Goal: Task Accomplishment & Management: Use online tool/utility

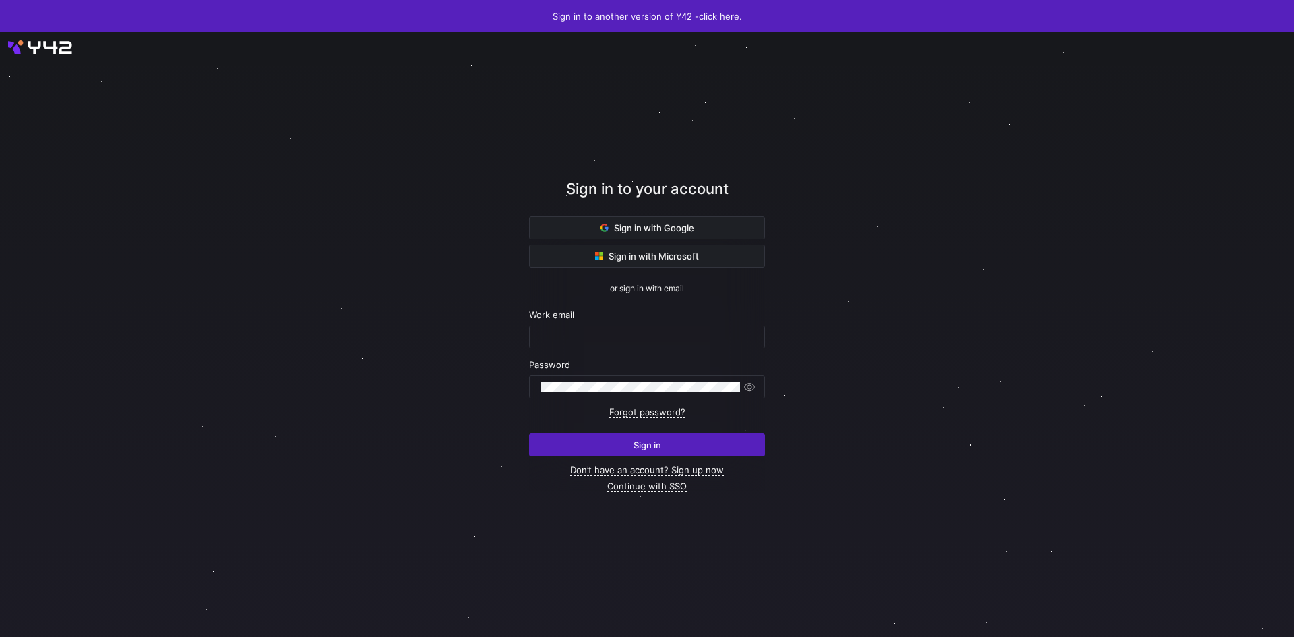
type input "[PERSON_NAME][EMAIL_ADDRESS][PERSON_NAME][DOMAIN_NAME]"
click at [725, 14] on link "click here." at bounding box center [720, 16] width 43 height 11
click at [707, 54] on span "V2" at bounding box center [715, 58] width 16 height 11
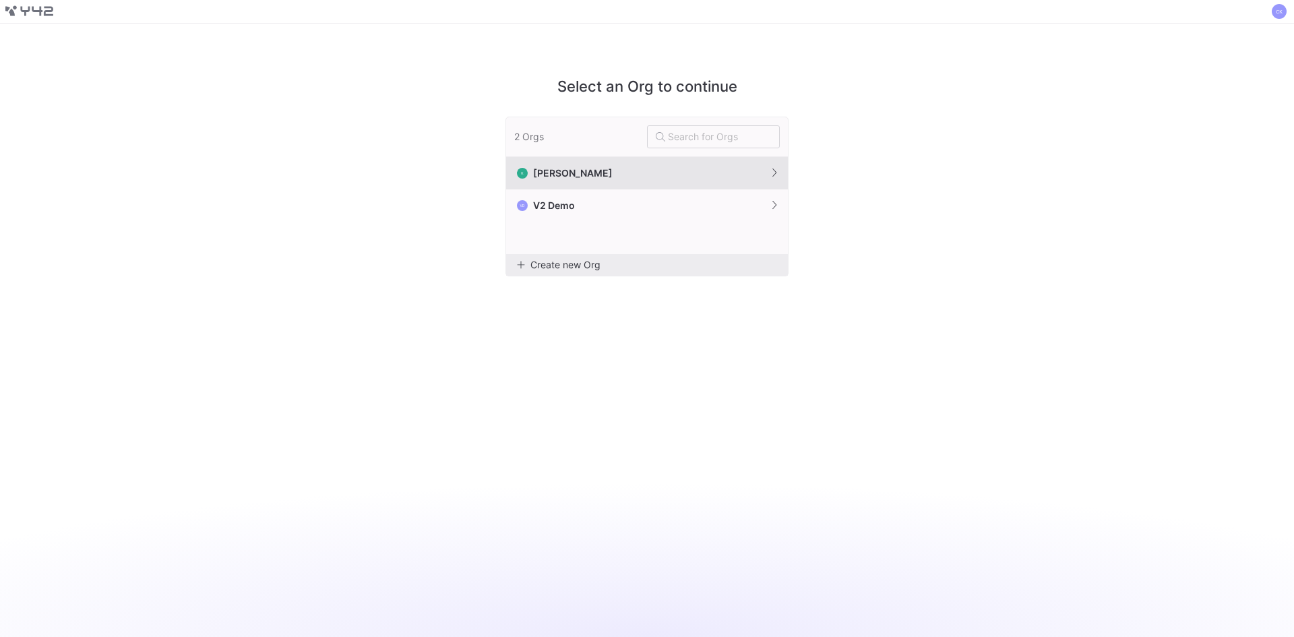
click at [559, 173] on span "[PERSON_NAME]" at bounding box center [573, 173] width 80 height 11
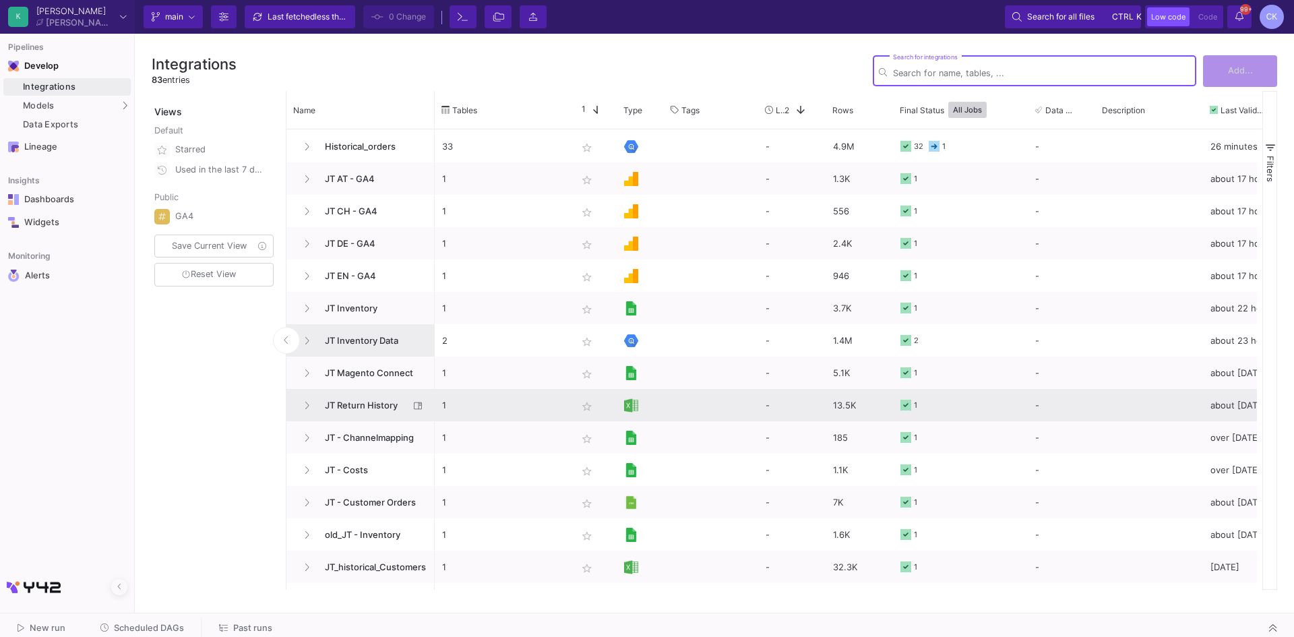
scroll to position [809, 0]
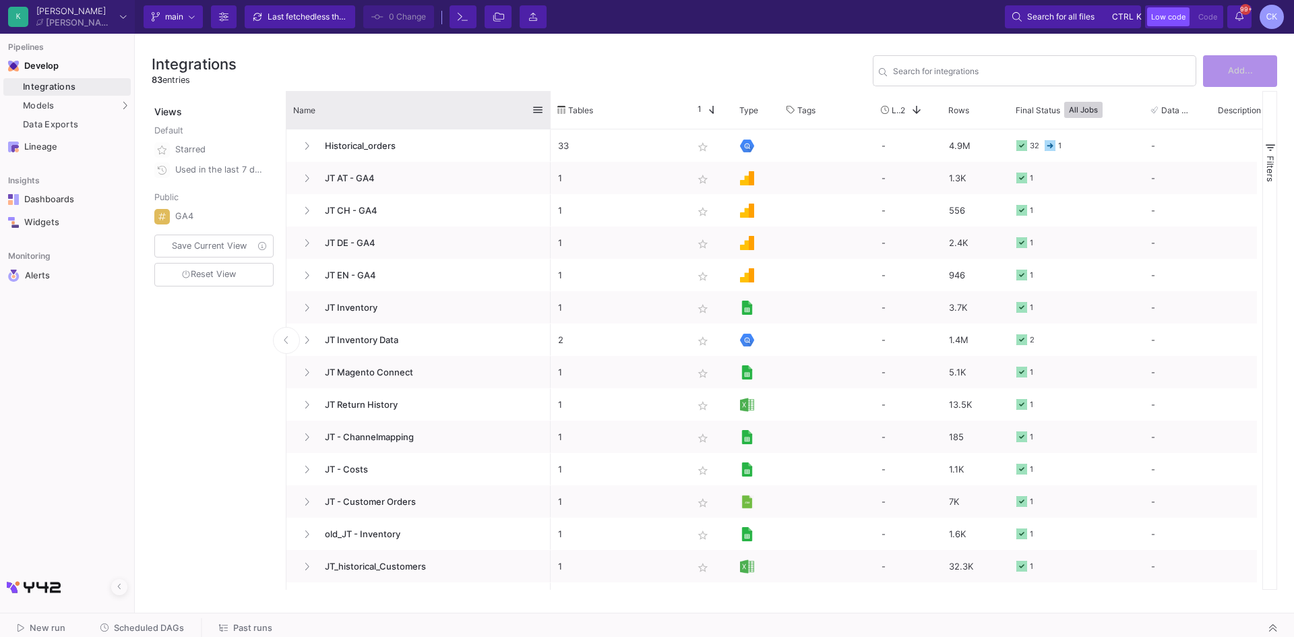
drag, startPoint x: 432, startPoint y: 105, endPoint x: 548, endPoint y: 100, distance: 116.0
click at [548, 100] on div at bounding box center [550, 110] width 5 height 38
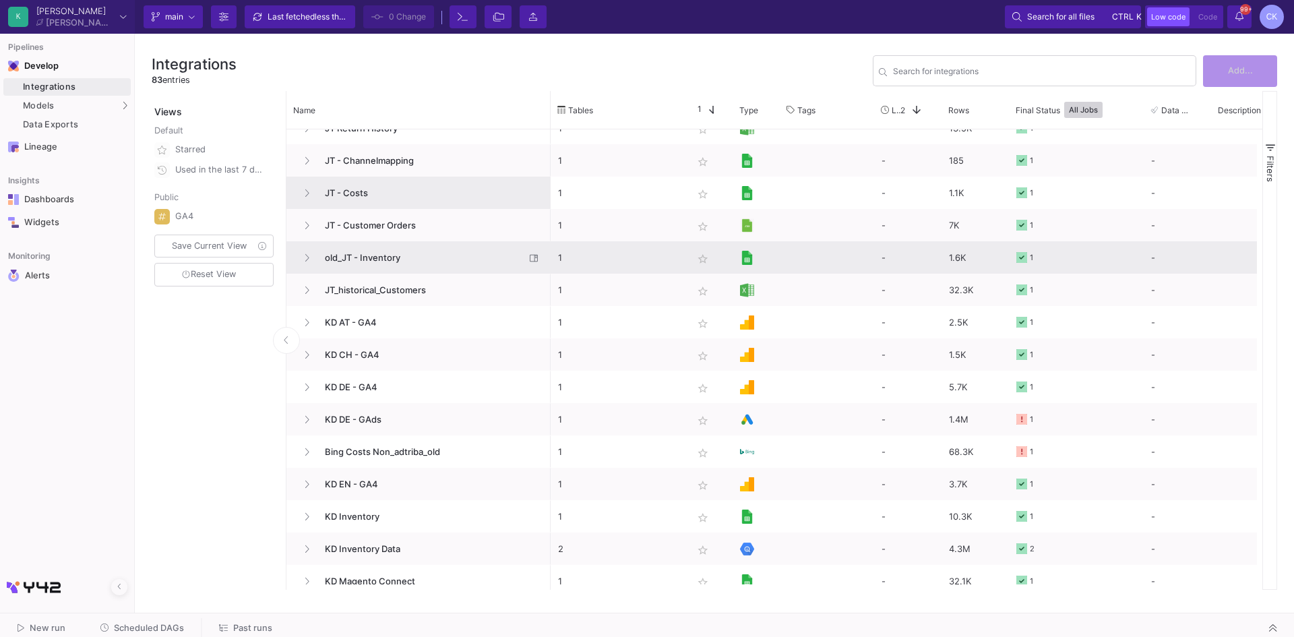
scroll to position [1011, 0]
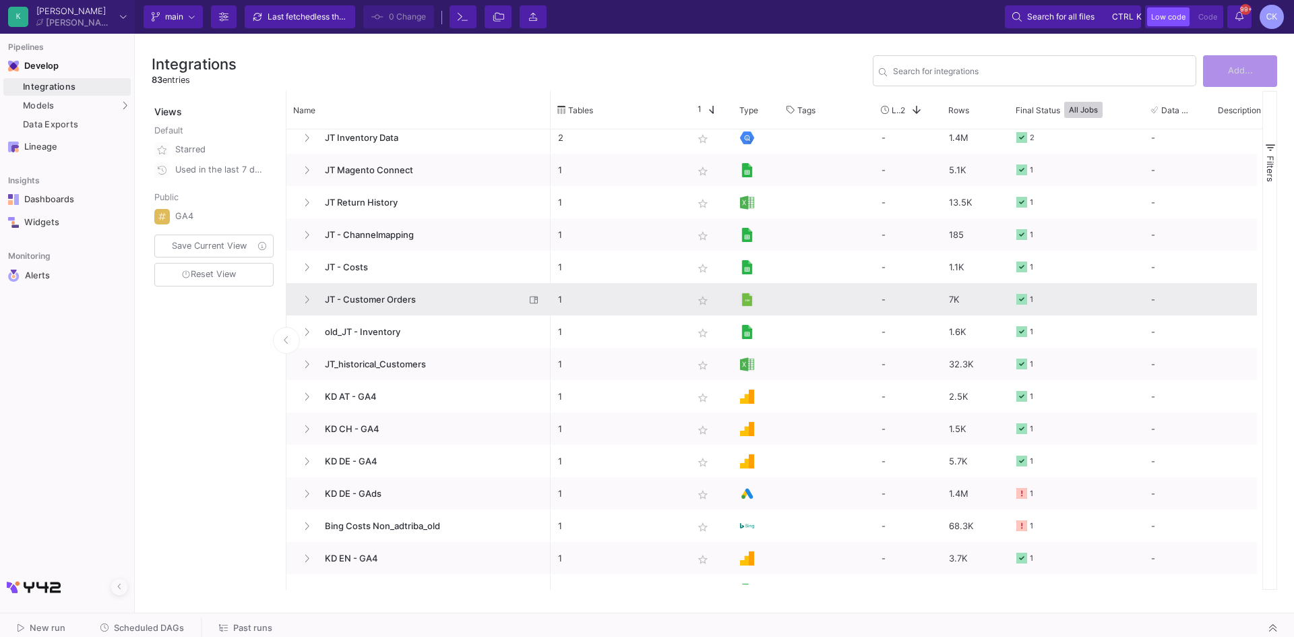
click at [377, 299] on span "JT - Customer Orders" at bounding box center [421, 300] width 208 height 32
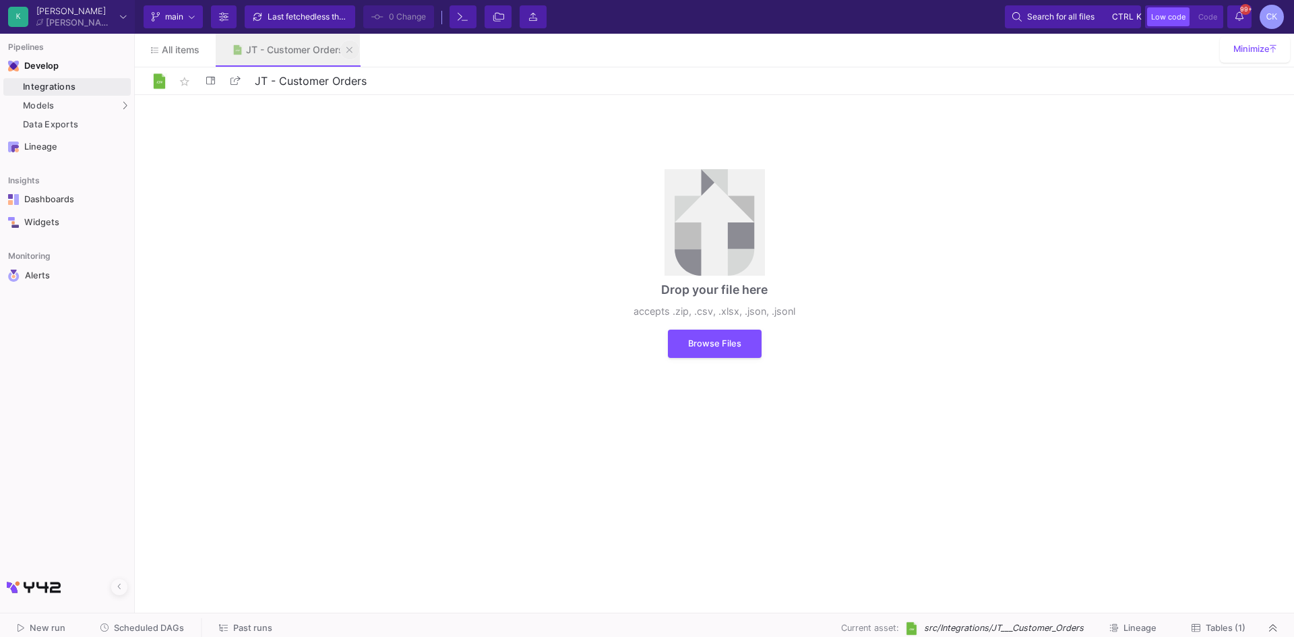
click at [352, 48] on icon at bounding box center [349, 49] width 6 height 6
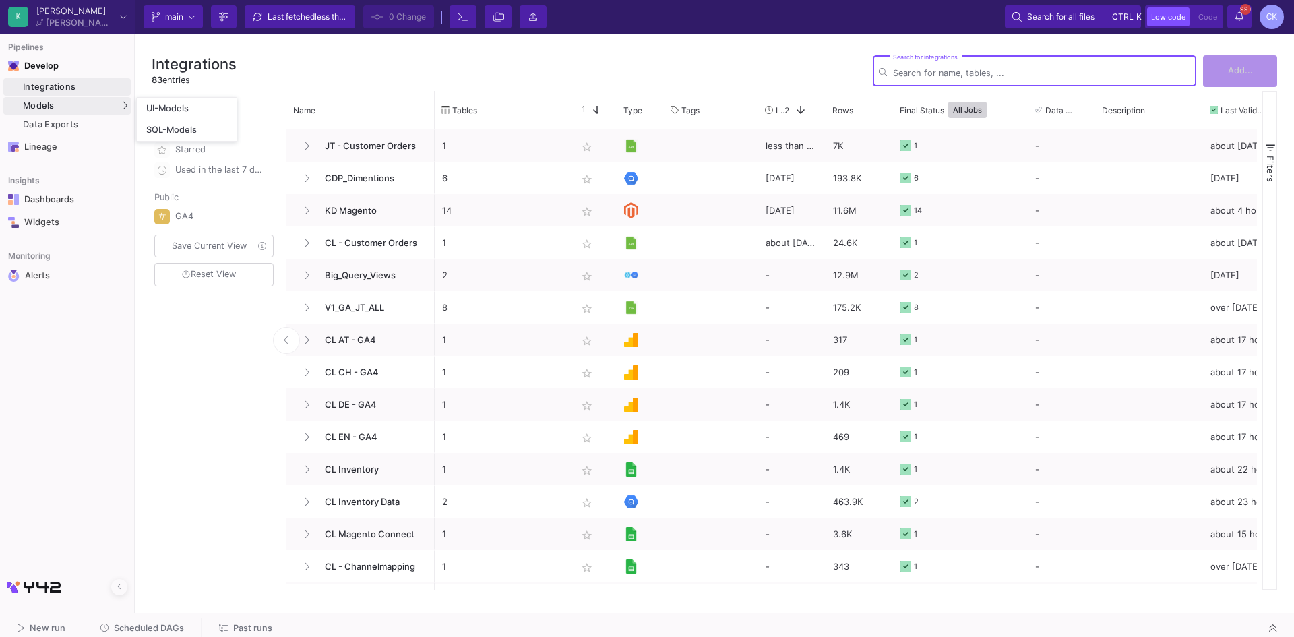
click at [42, 108] on span "Models" at bounding box center [39, 105] width 32 height 11
click at [152, 109] on div "UI-Models" at bounding box center [168, 108] width 44 height 11
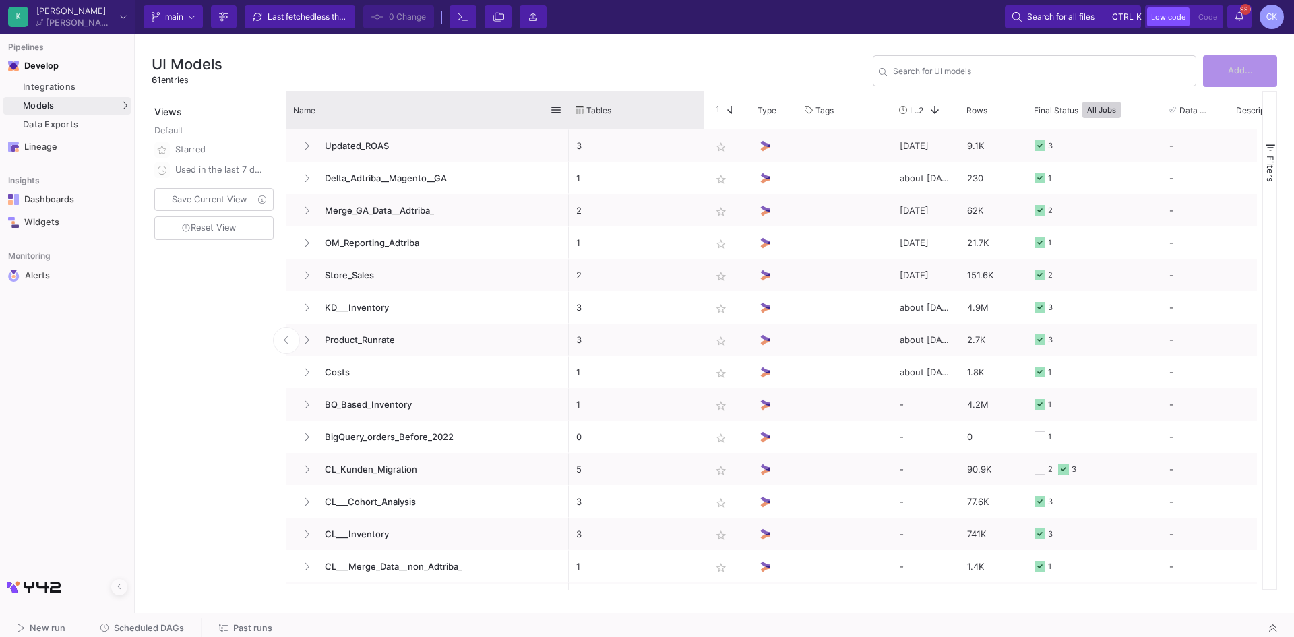
drag, startPoint x: 432, startPoint y: 102, endPoint x: 566, endPoint y: 109, distance: 134.3
click at [566, 109] on div at bounding box center [568, 110] width 5 height 38
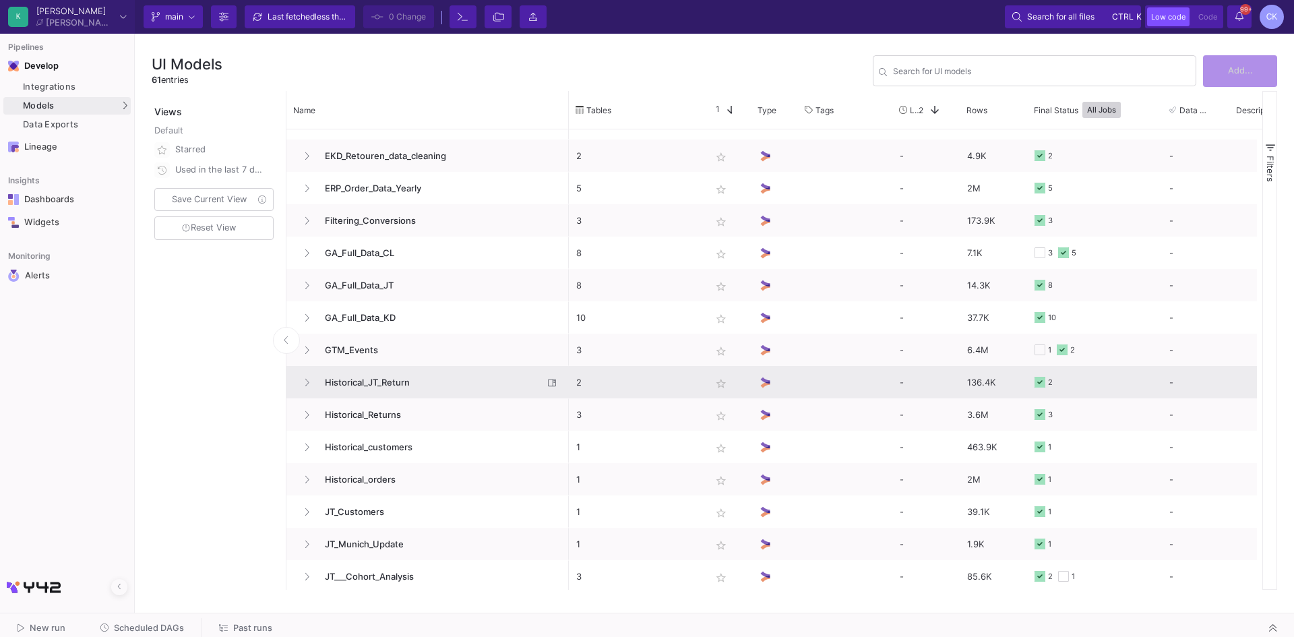
click at [376, 380] on span "Historical_JT_Return" at bounding box center [430, 383] width 226 height 32
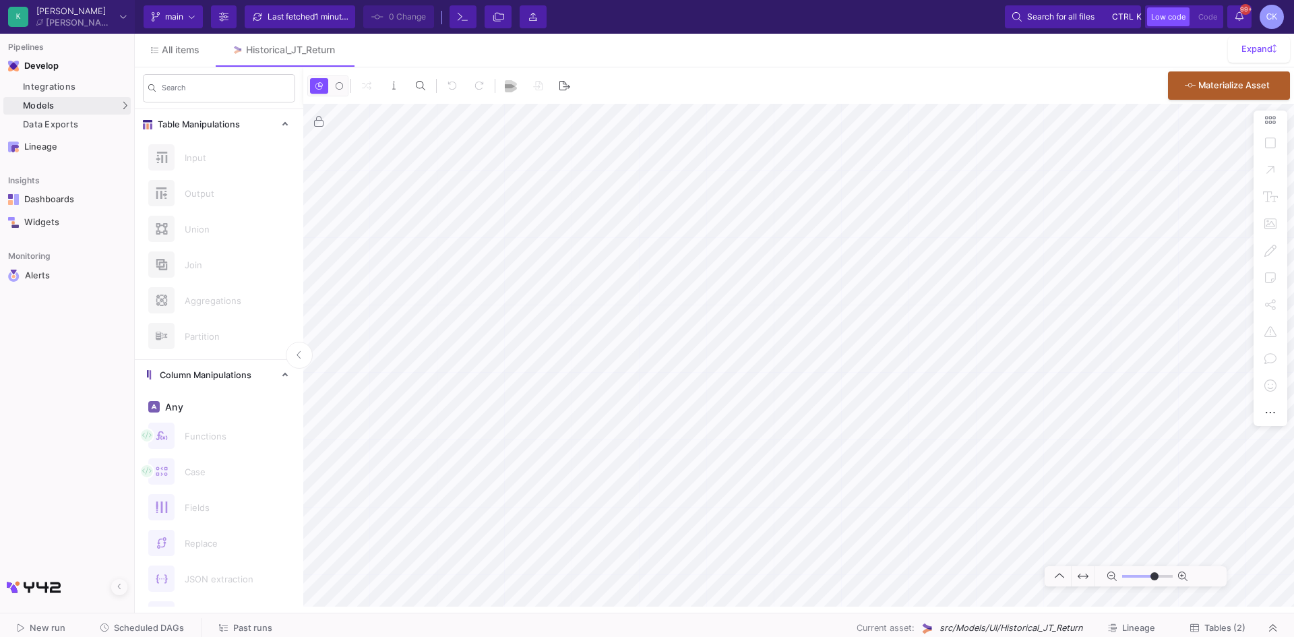
type input "-5"
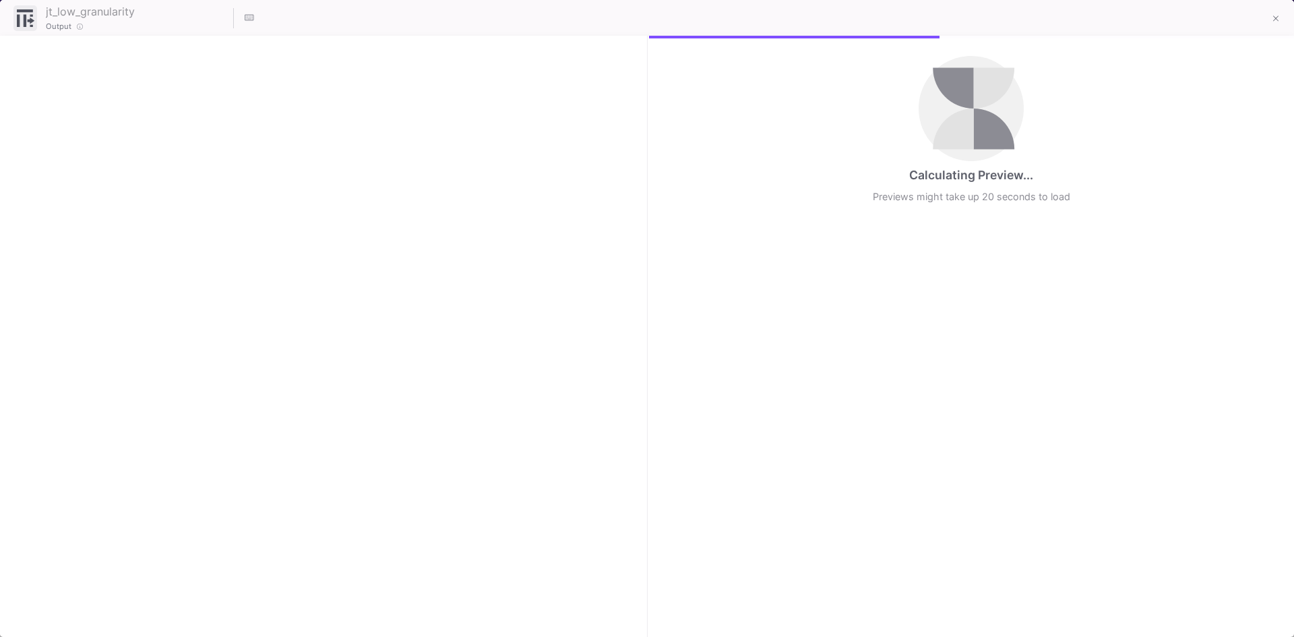
checkbox input "true"
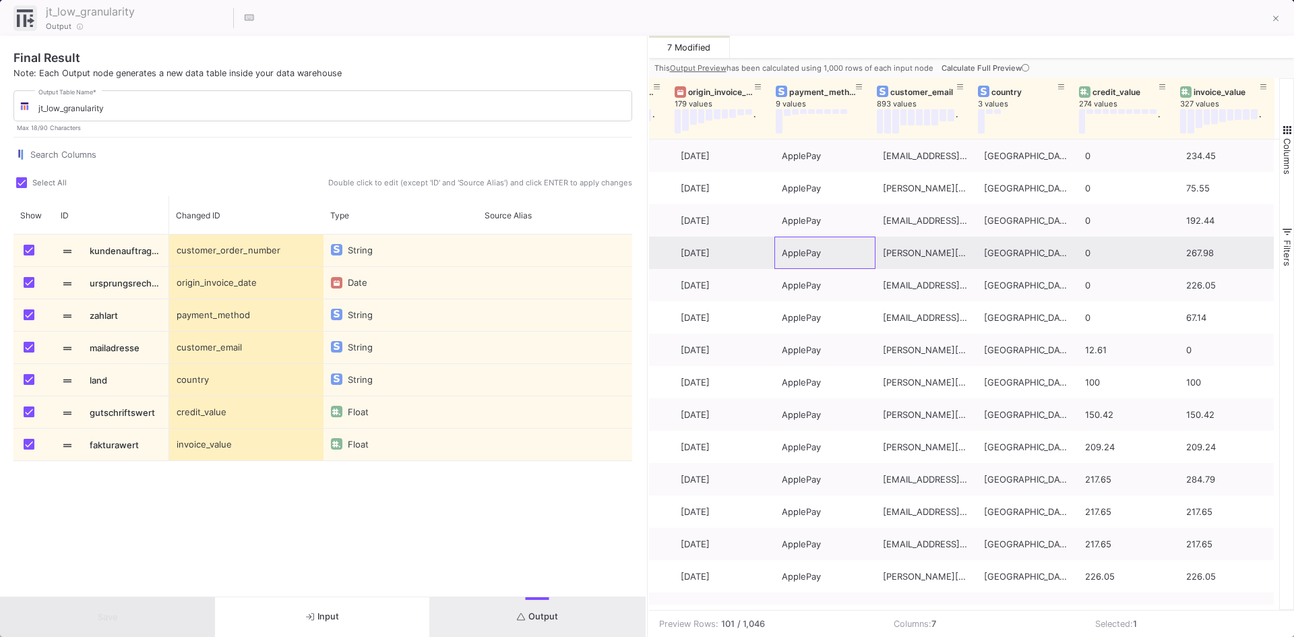
drag, startPoint x: 893, startPoint y: 268, endPoint x: 1014, endPoint y: 255, distance: 121.3
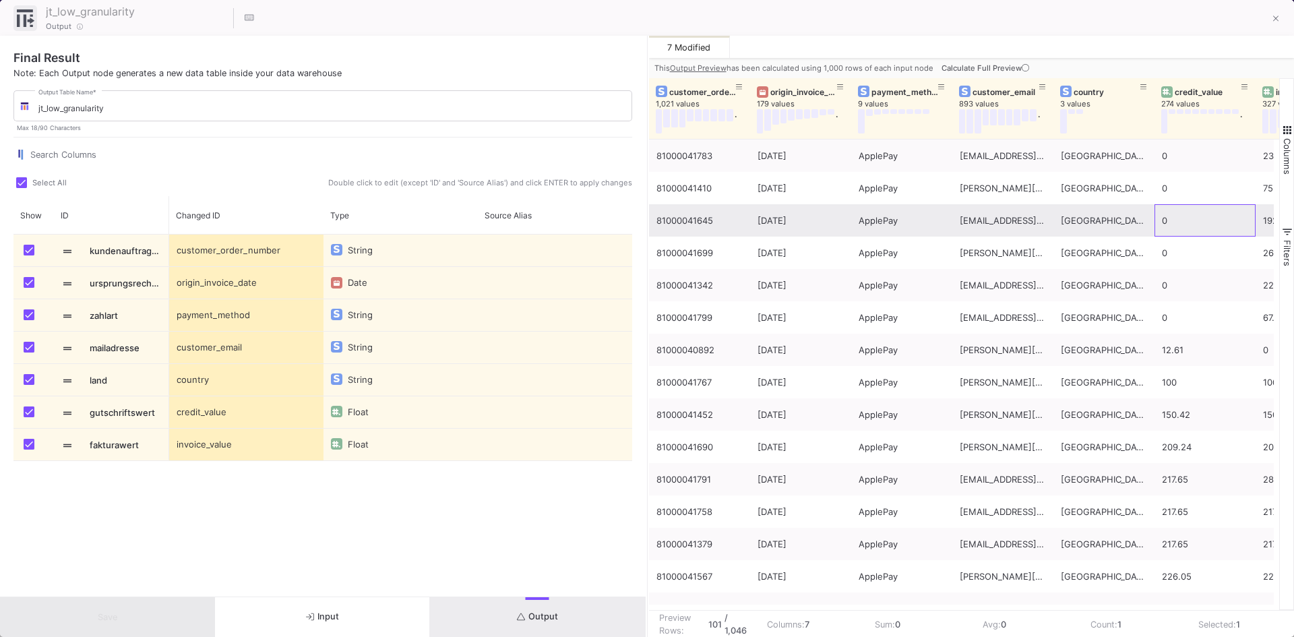
drag, startPoint x: 1085, startPoint y: 229, endPoint x: 904, endPoint y: 210, distance: 181.6
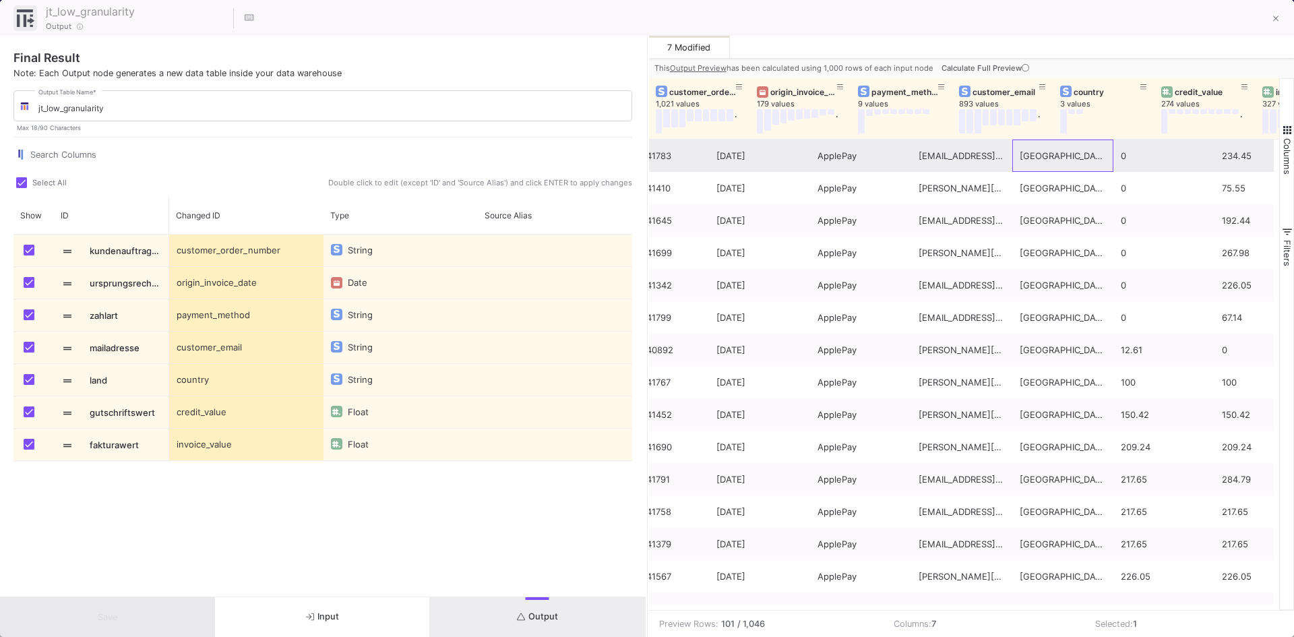
drag, startPoint x: 1109, startPoint y: 168, endPoint x: 1185, endPoint y: 169, distance: 76.2
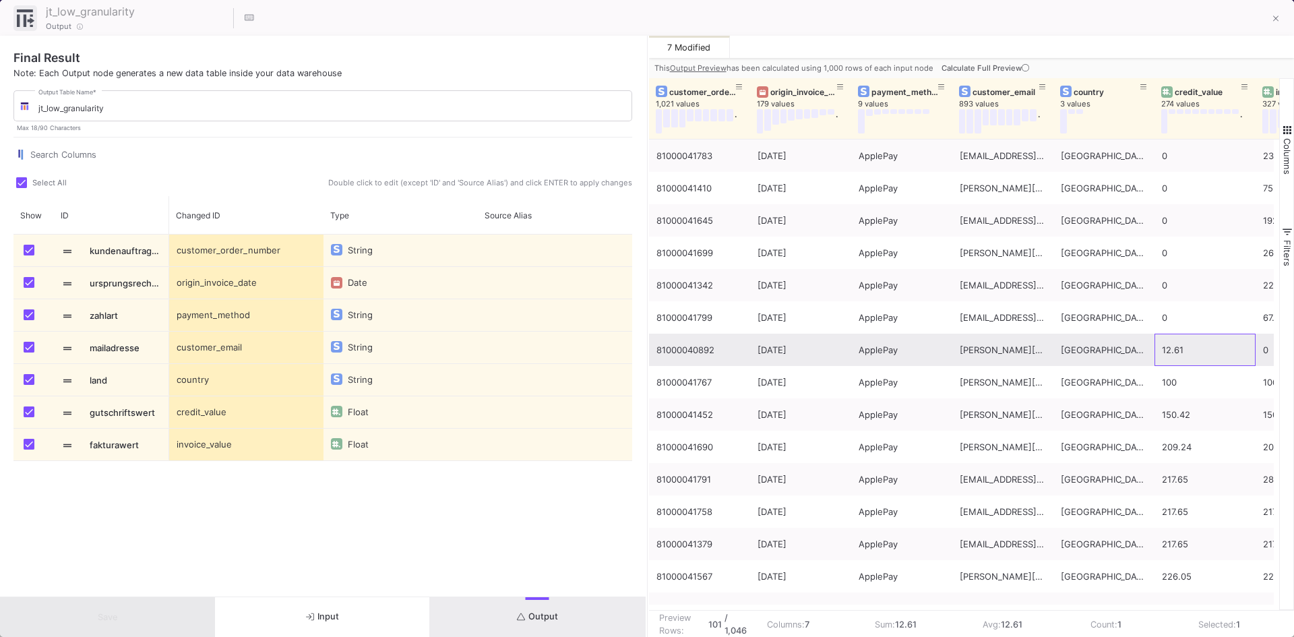
drag, startPoint x: 1057, startPoint y: 346, endPoint x: 935, endPoint y: 345, distance: 122.0
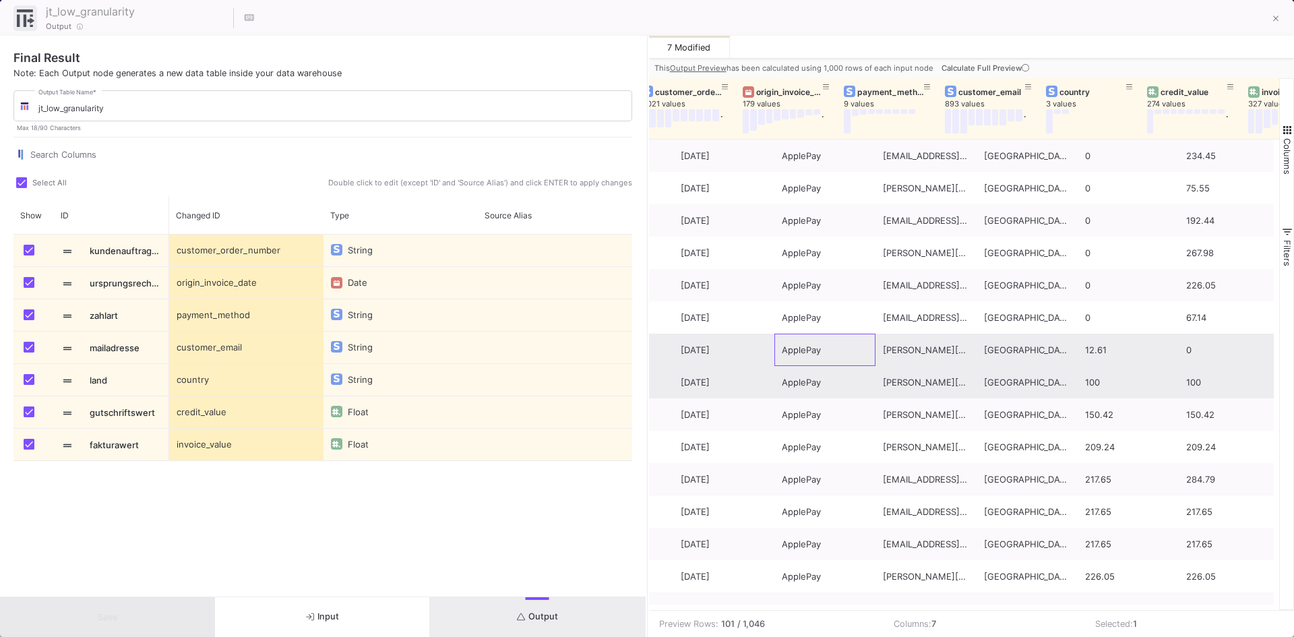
drag, startPoint x: 917, startPoint y: 353, endPoint x: 1048, endPoint y: 367, distance: 131.4
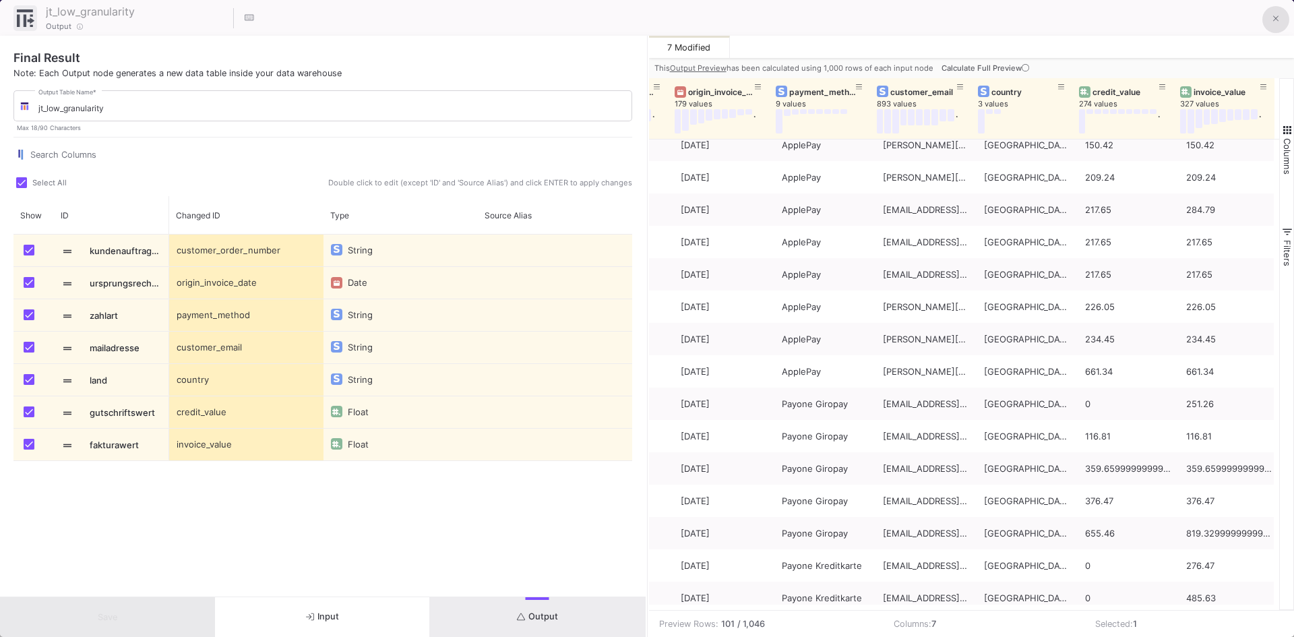
click at [1276, 13] on span at bounding box center [1276, 18] width 6 height 14
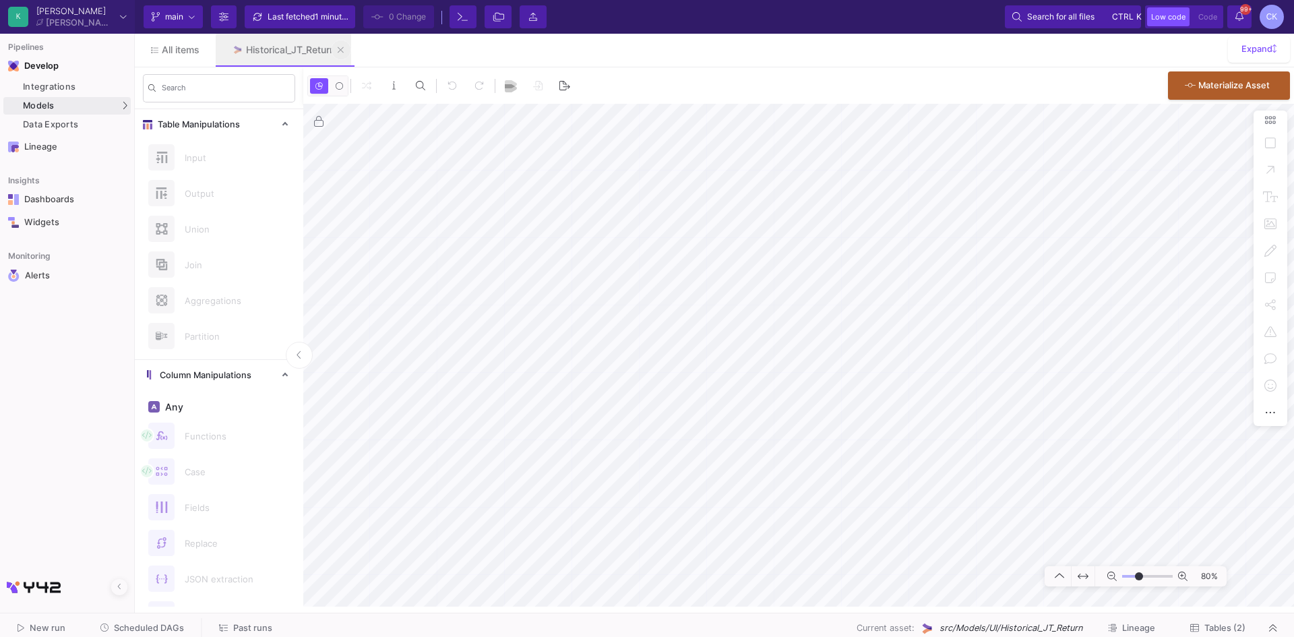
click at [344, 50] on icon at bounding box center [341, 49] width 6 height 9
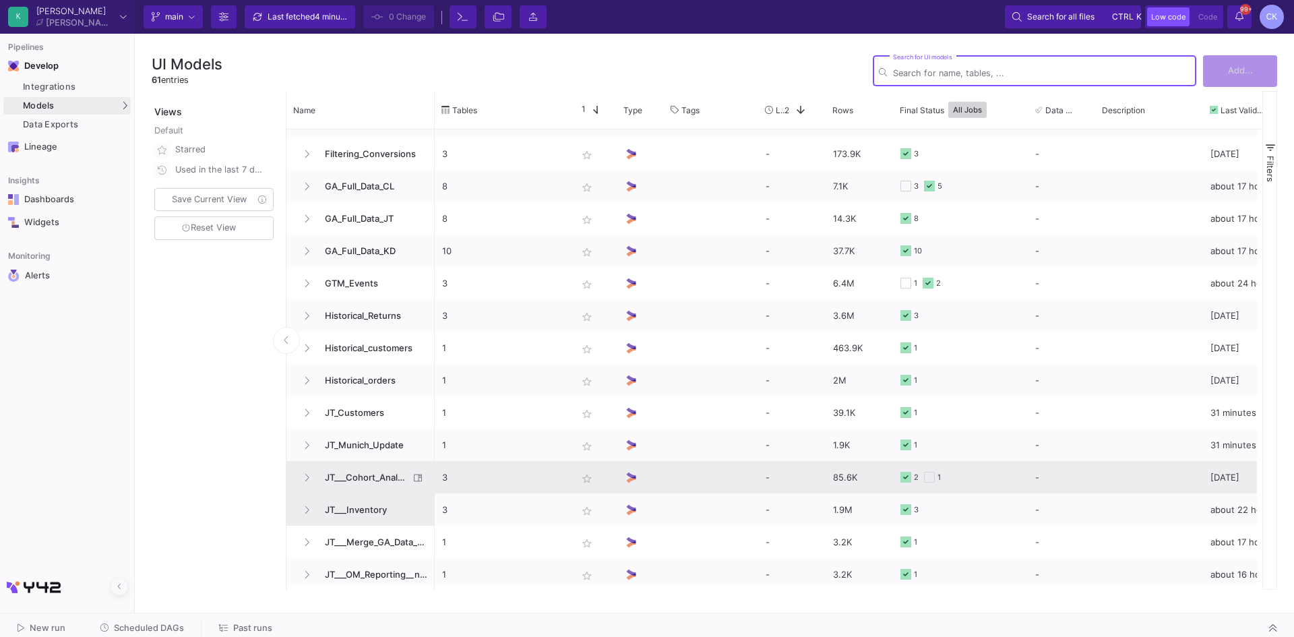
scroll to position [644, 0]
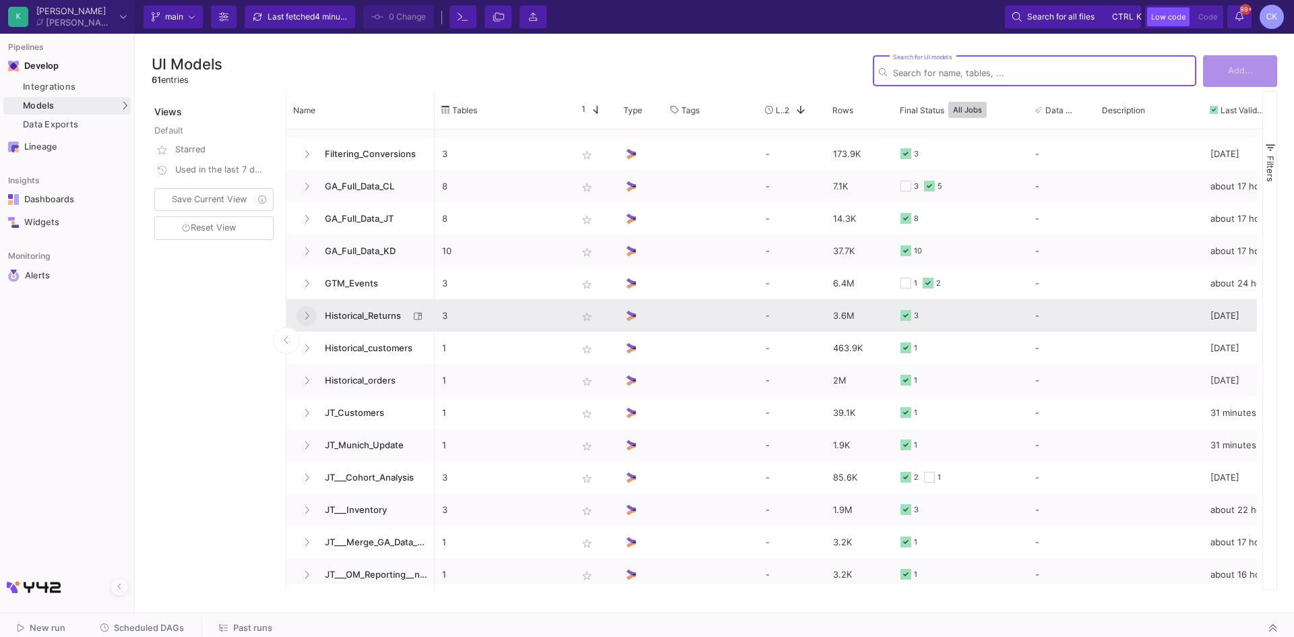
click at [306, 314] on icon at bounding box center [306, 315] width 5 height 9
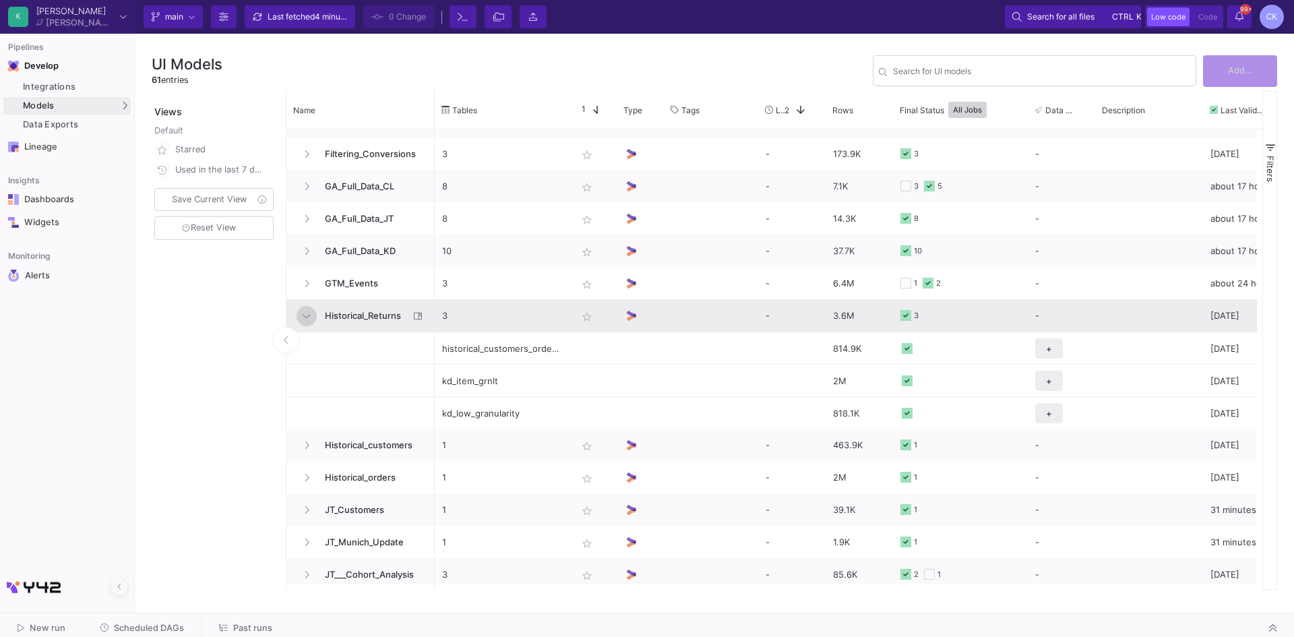
click at [306, 314] on icon at bounding box center [306, 315] width 7 height 9
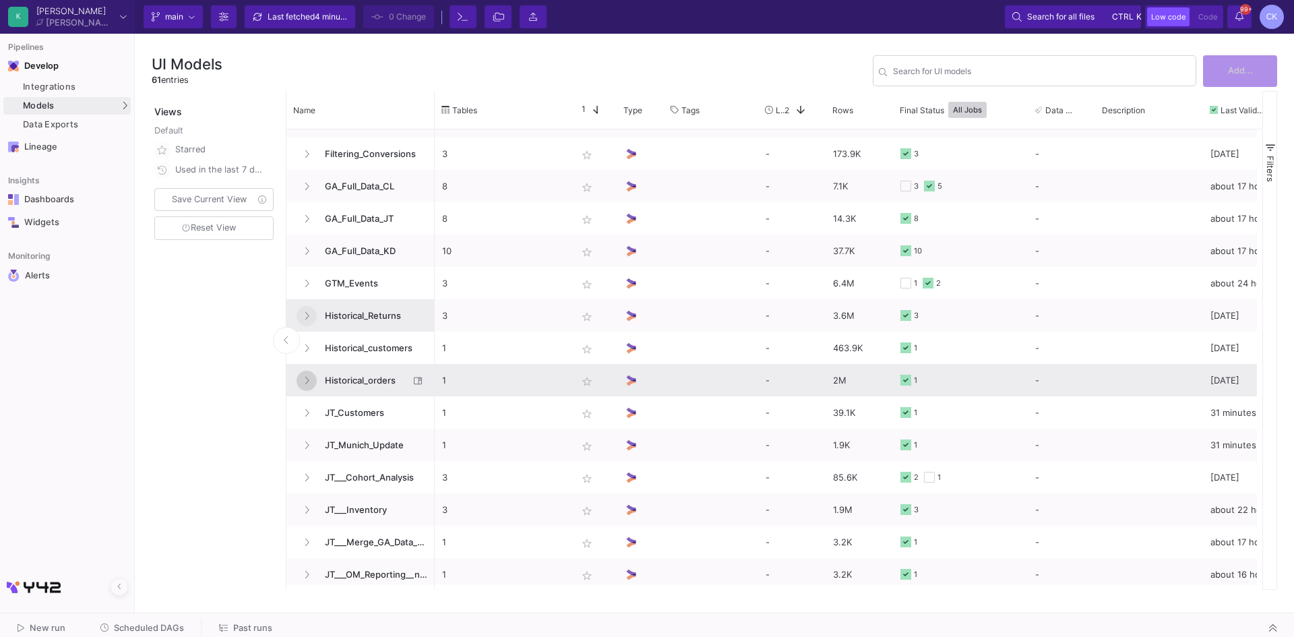
click at [313, 379] on button at bounding box center [307, 381] width 20 height 20
click at [309, 379] on icon at bounding box center [306, 380] width 7 height 9
